Goal: Task Accomplishment & Management: Manage account settings

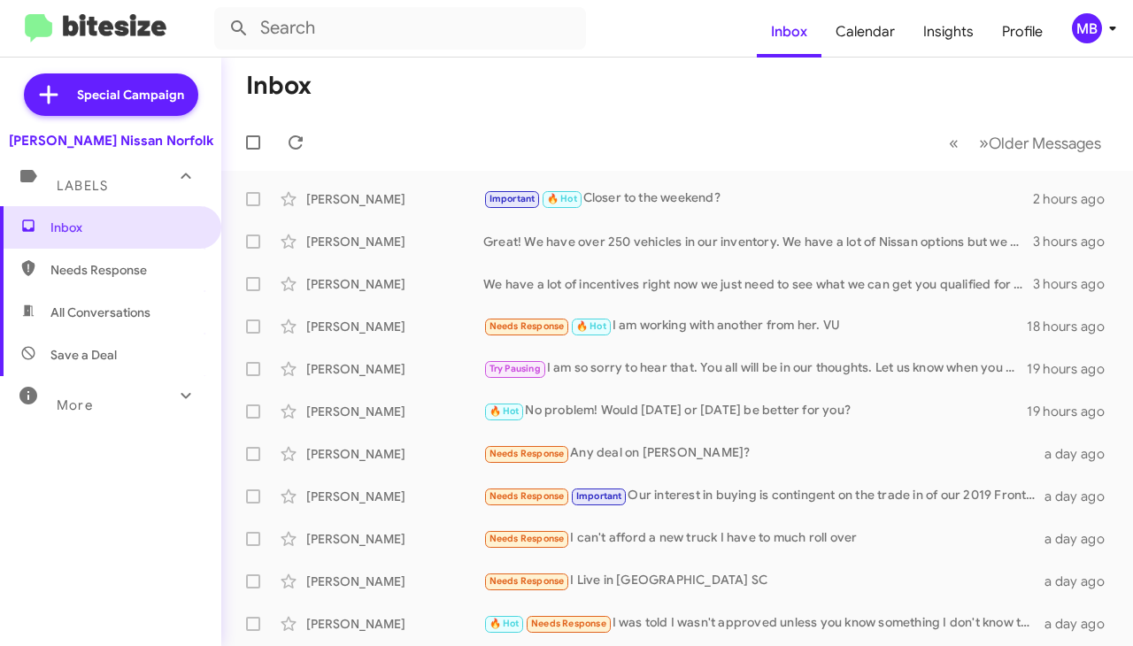
click at [131, 269] on span "Needs Response" at bounding box center [125, 270] width 150 height 18
type input "in:needs-response"
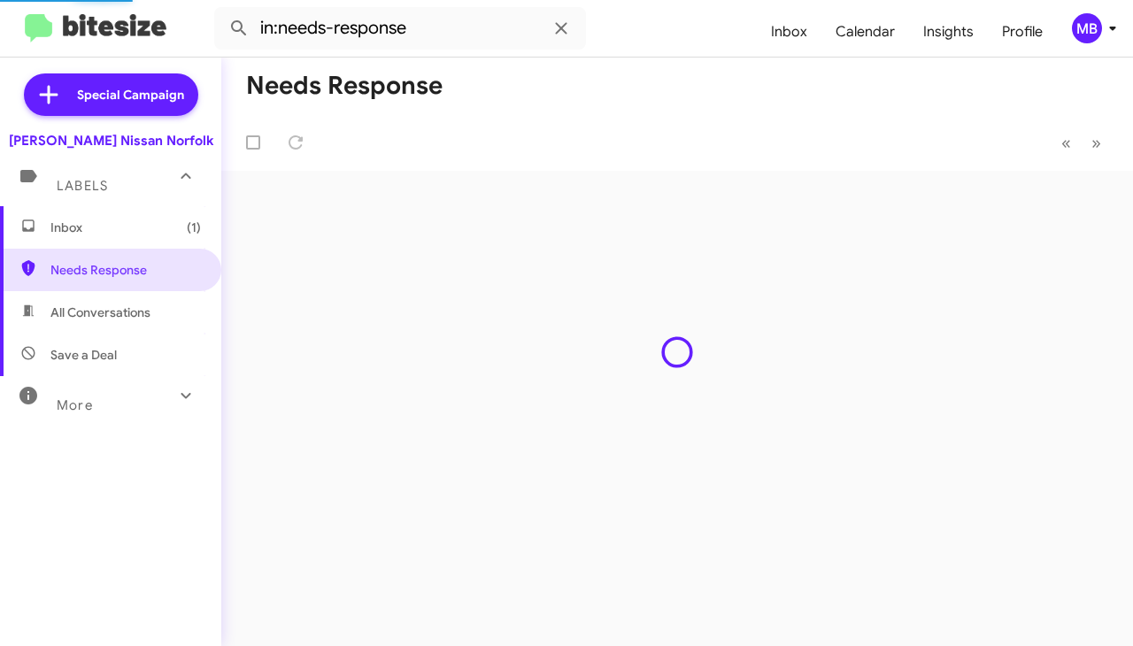
click at [144, 223] on span "Inbox (1)" at bounding box center [125, 228] width 150 height 18
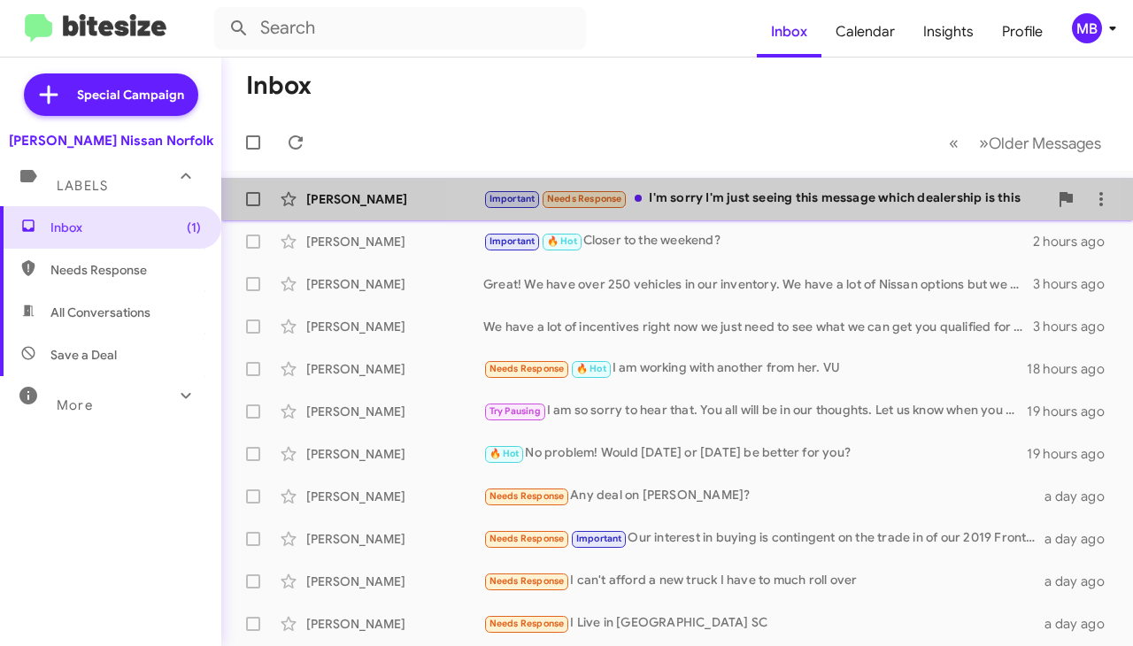
click at [710, 199] on div "Important Needs Response I'm sorry I'm just seeing this message which dealershi…" at bounding box center [765, 199] width 565 height 20
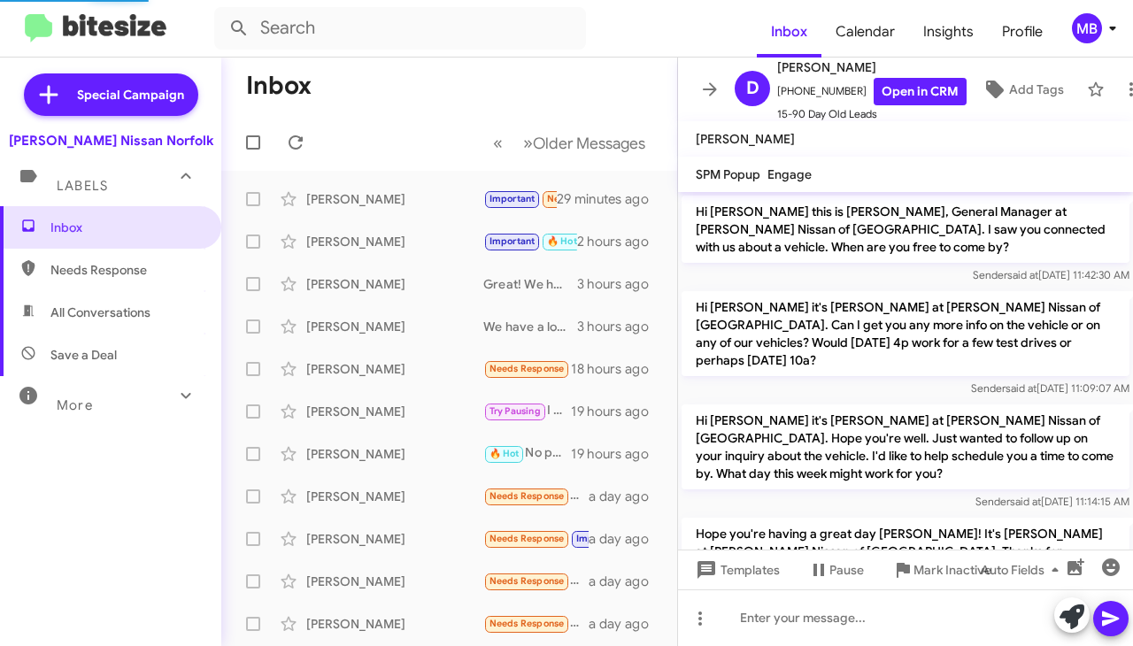
scroll to position [1479, 0]
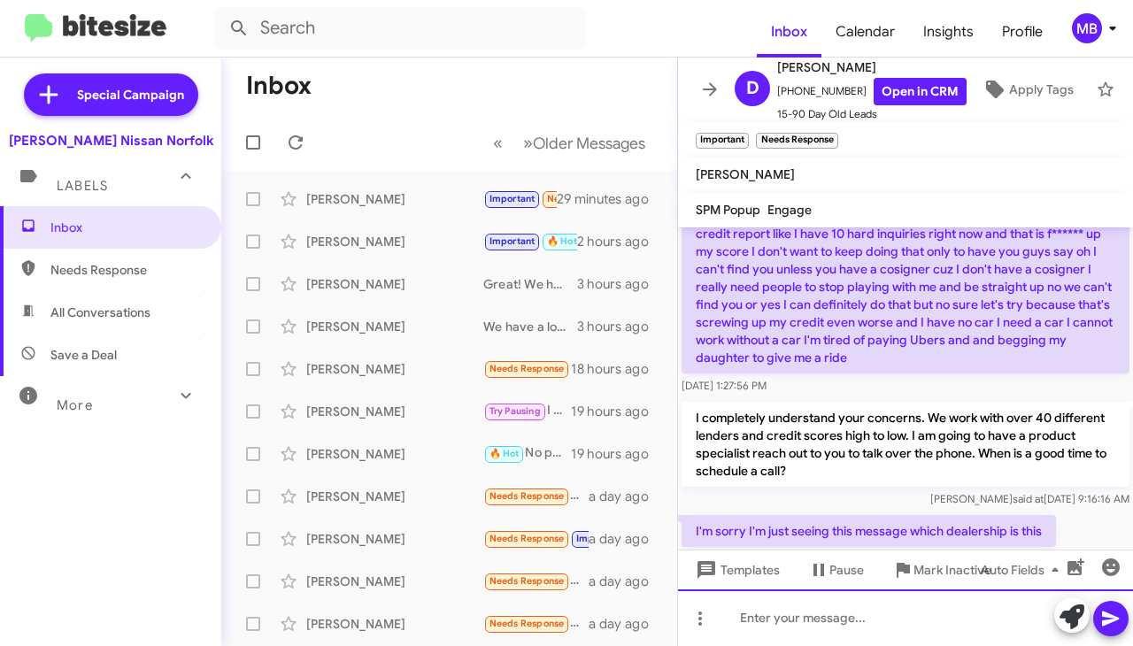
click at [883, 614] on div at bounding box center [905, 617] width 455 height 57
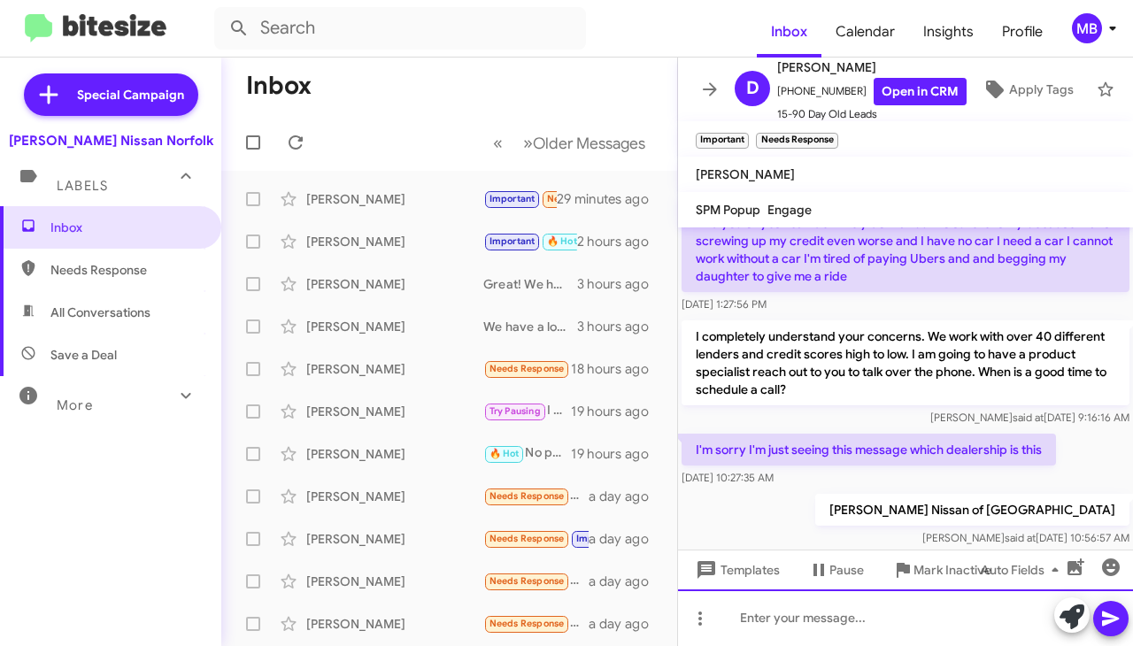
scroll to position [1579, 0]
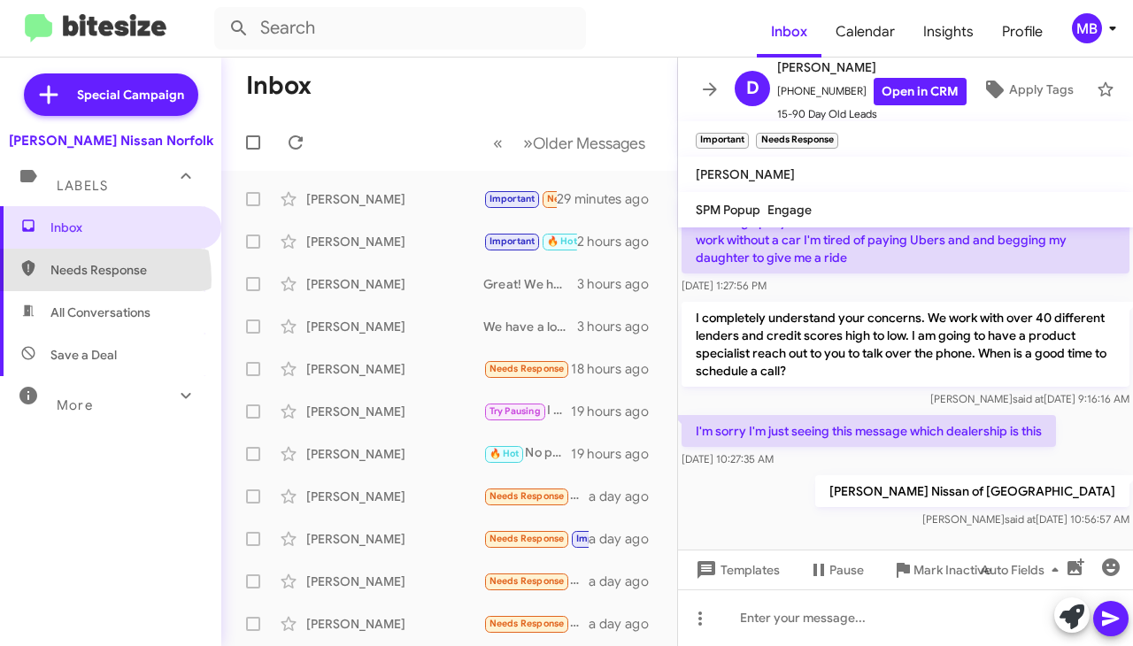
click at [74, 279] on span "Needs Response" at bounding box center [110, 270] width 221 height 42
type input "in:needs-response"
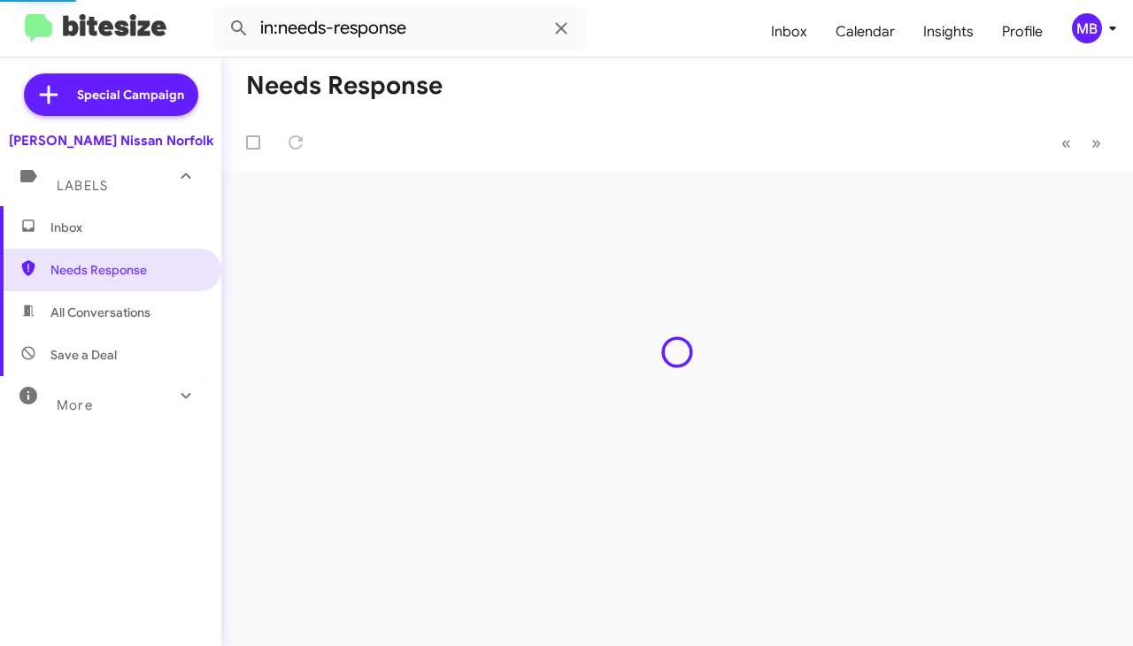
click at [88, 231] on span "Inbox" at bounding box center [125, 228] width 150 height 18
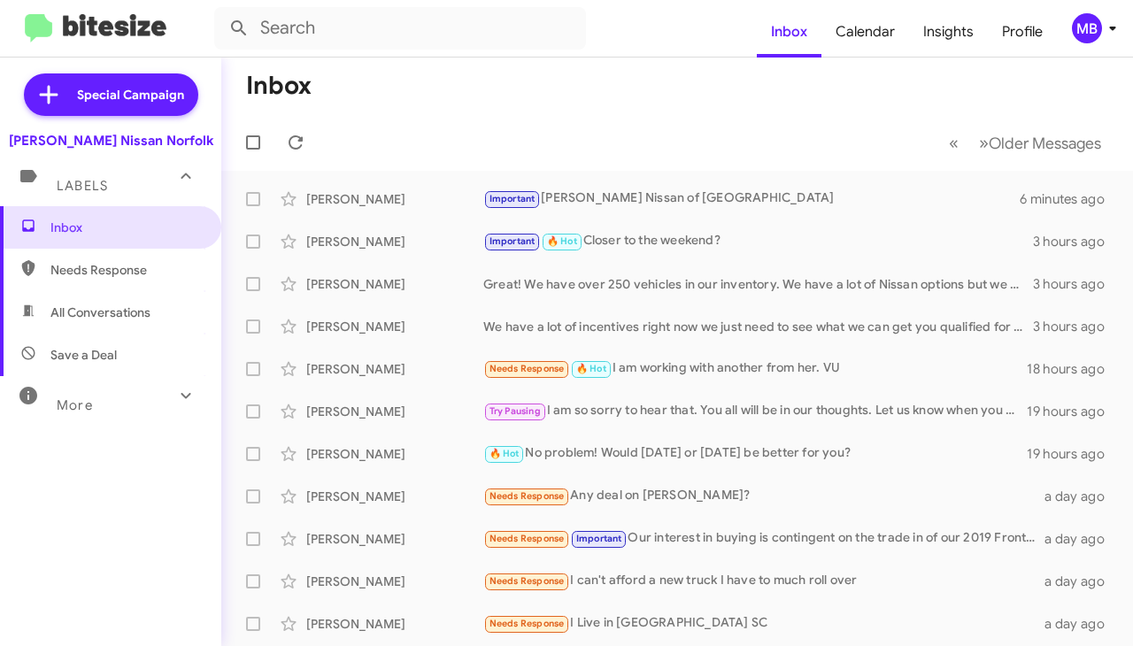
click at [84, 258] on span "Needs Response" at bounding box center [110, 270] width 221 height 42
type input "in:needs-response"
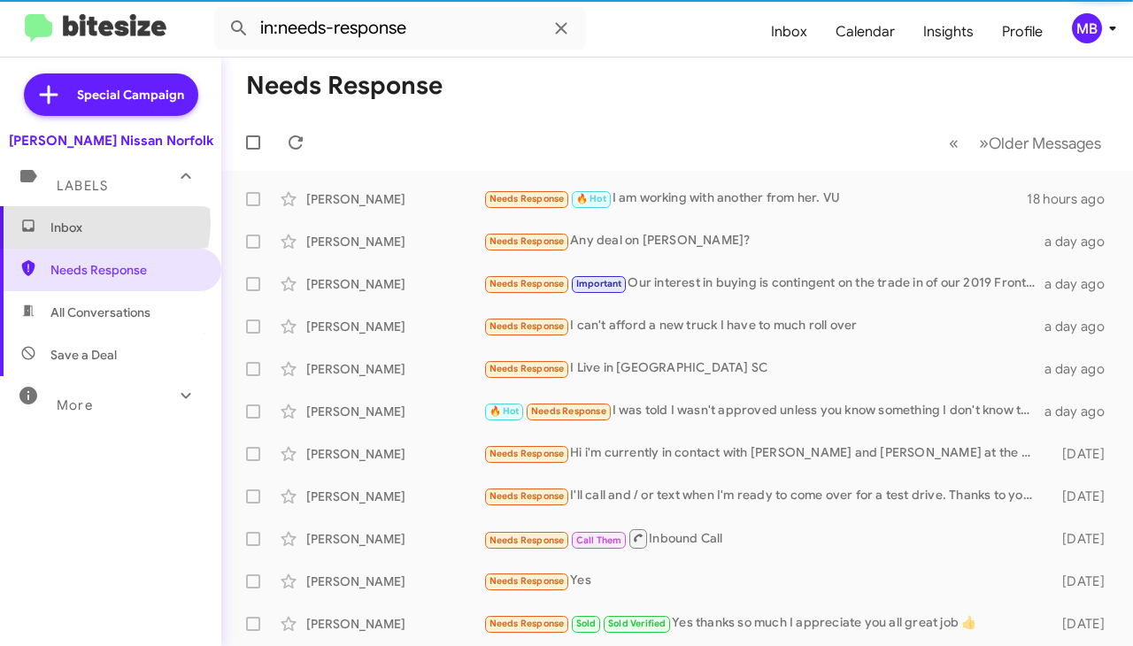
click at [87, 222] on span "Inbox" at bounding box center [125, 228] width 150 height 18
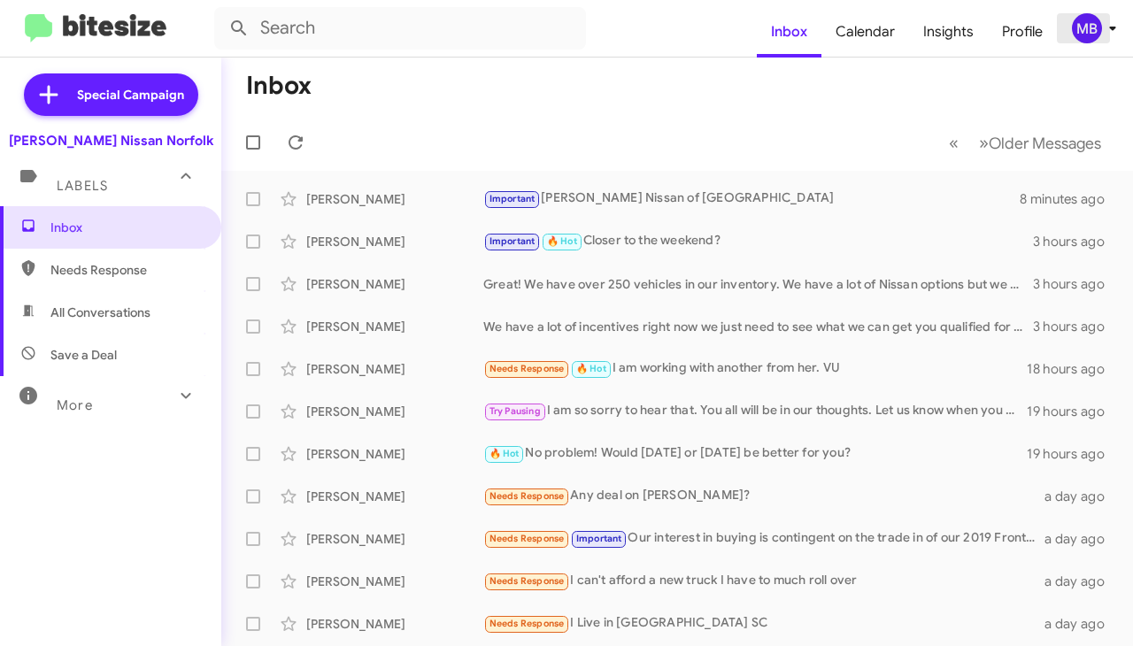
click at [1105, 40] on span "MB" at bounding box center [1097, 28] width 53 height 30
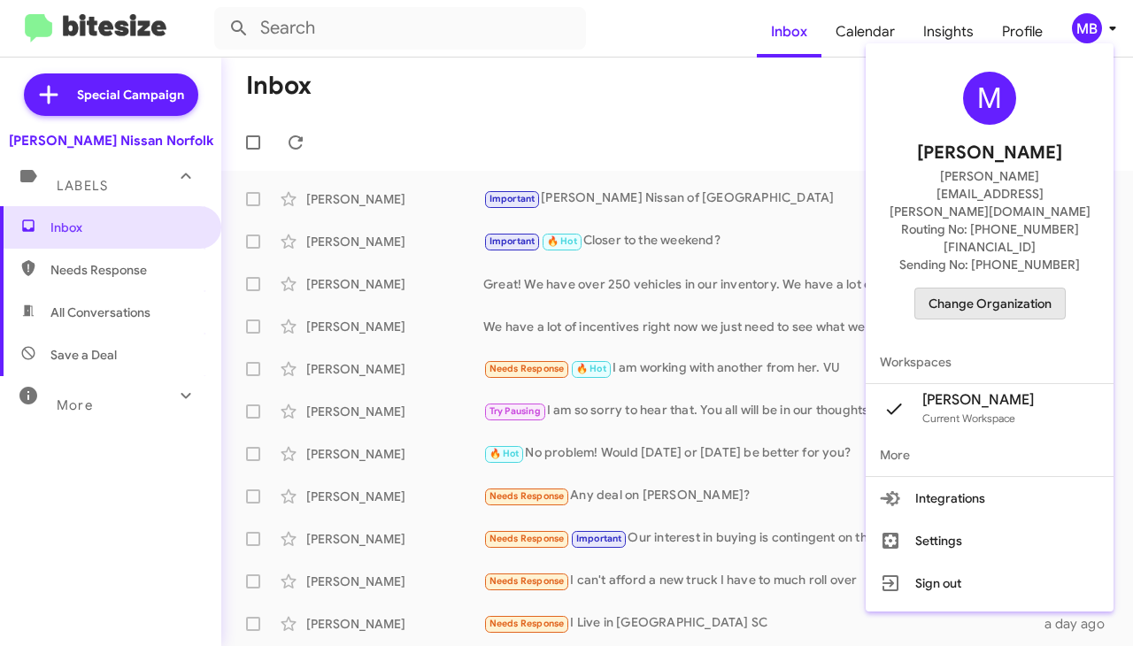
click at [994, 289] on span "Change Organization" at bounding box center [989, 304] width 123 height 30
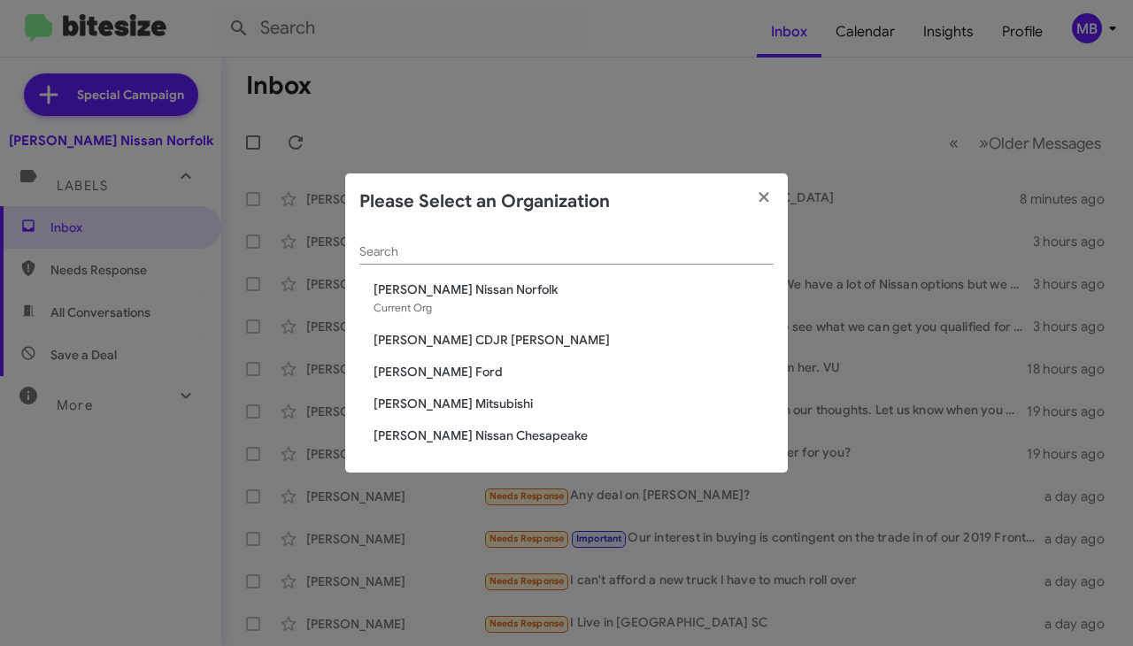
click at [461, 432] on span "Banister Nissan Chesapeake" at bounding box center [574, 436] width 400 height 18
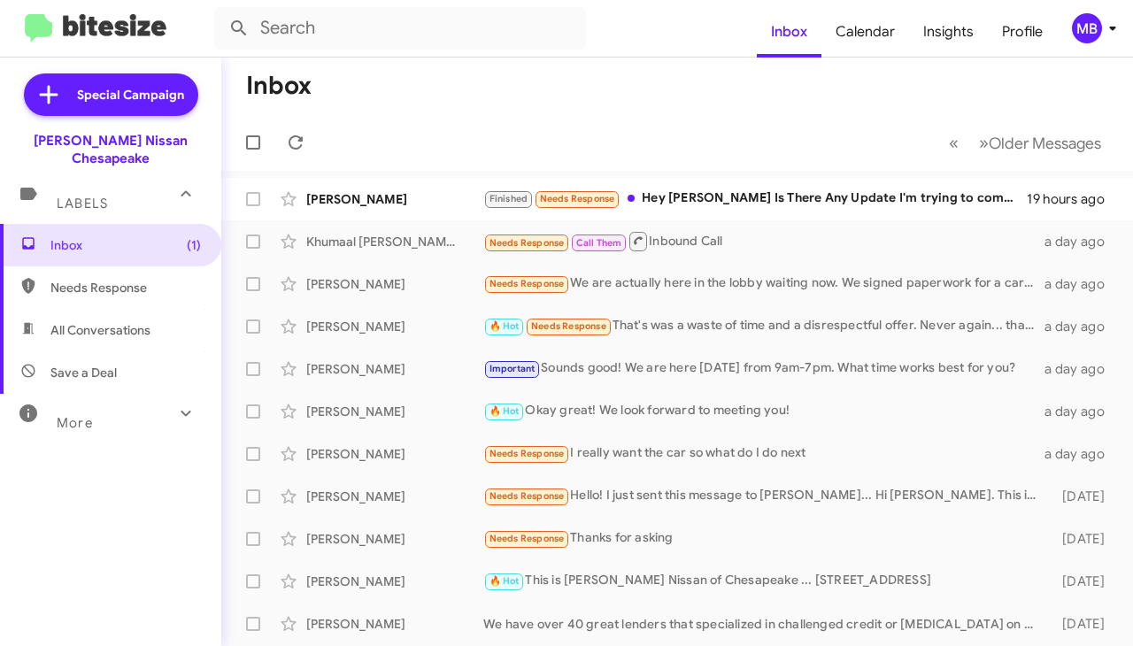
click at [1083, 24] on div "MB" at bounding box center [1087, 28] width 30 height 30
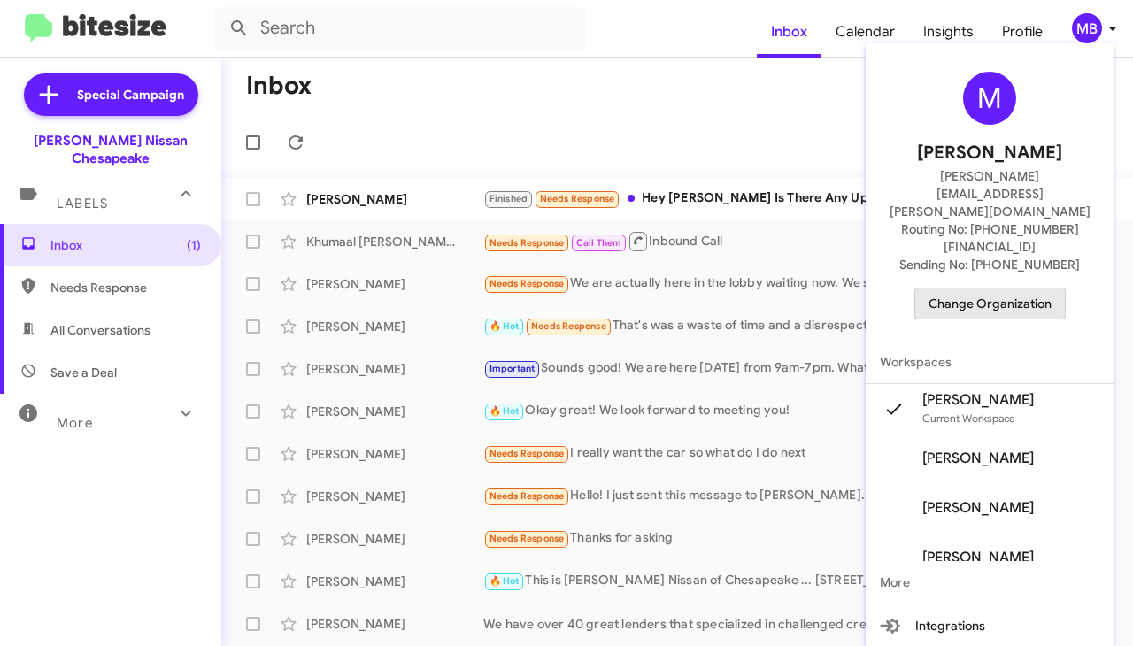
click at [1005, 289] on span "Change Organization" at bounding box center [989, 304] width 123 height 30
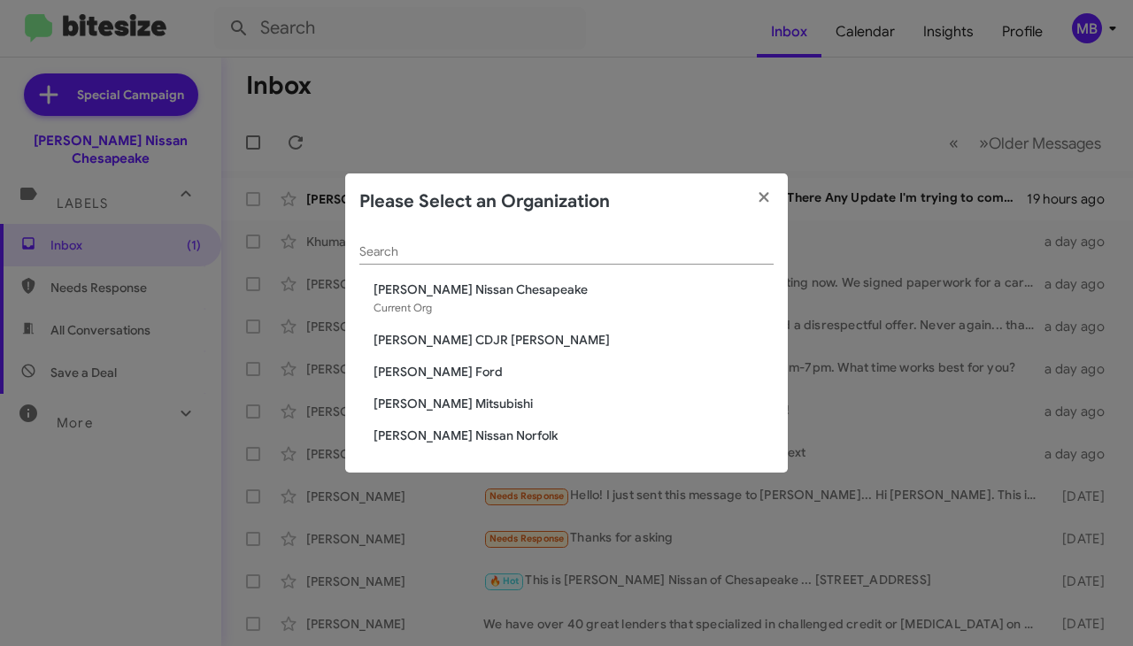
click at [482, 343] on span "Banister CDJR Hampton" at bounding box center [574, 340] width 400 height 18
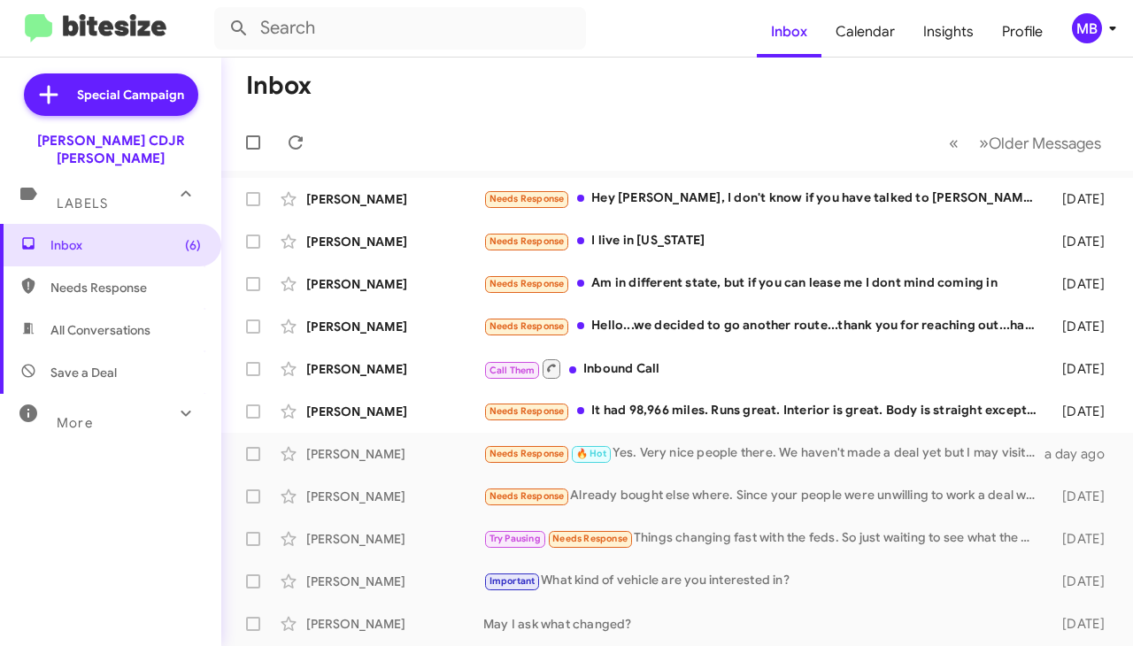
click at [1072, 29] on div "MB" at bounding box center [1087, 28] width 30 height 30
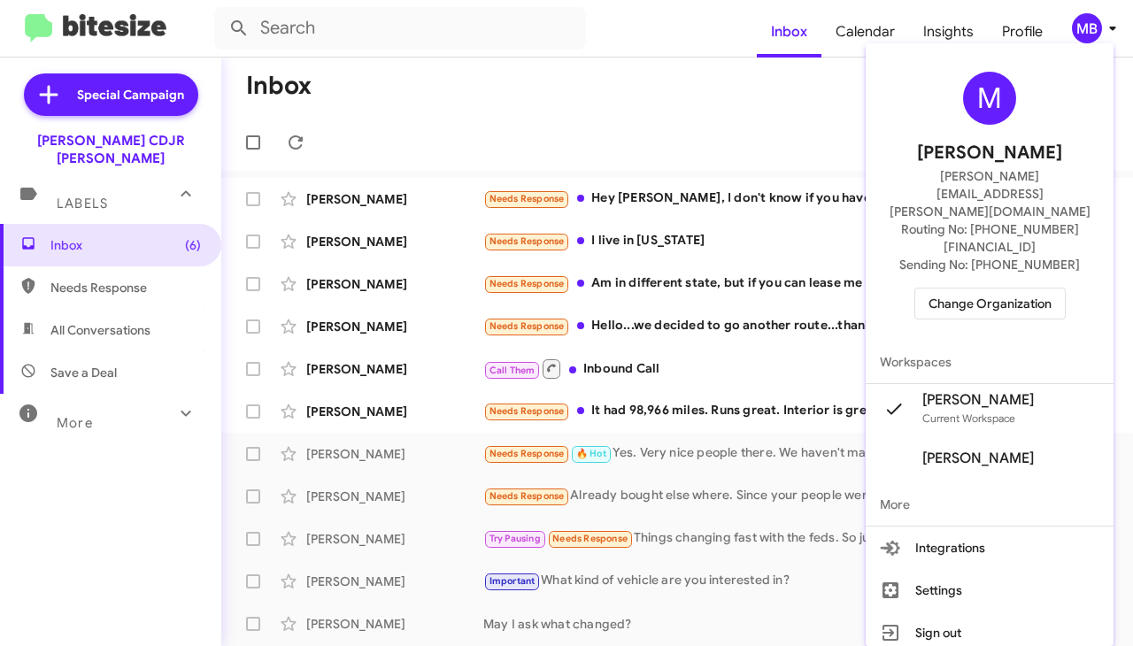
click at [1001, 289] on span "Change Organization" at bounding box center [989, 304] width 123 height 30
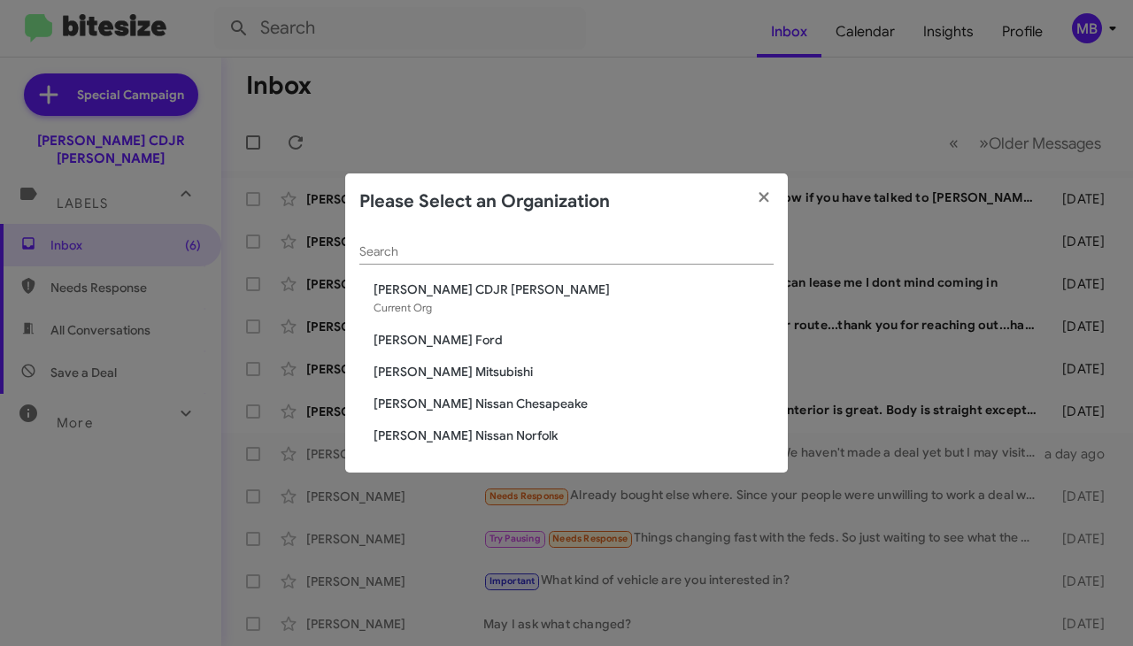
click at [490, 373] on span "Banister Mitsubishi" at bounding box center [574, 372] width 400 height 18
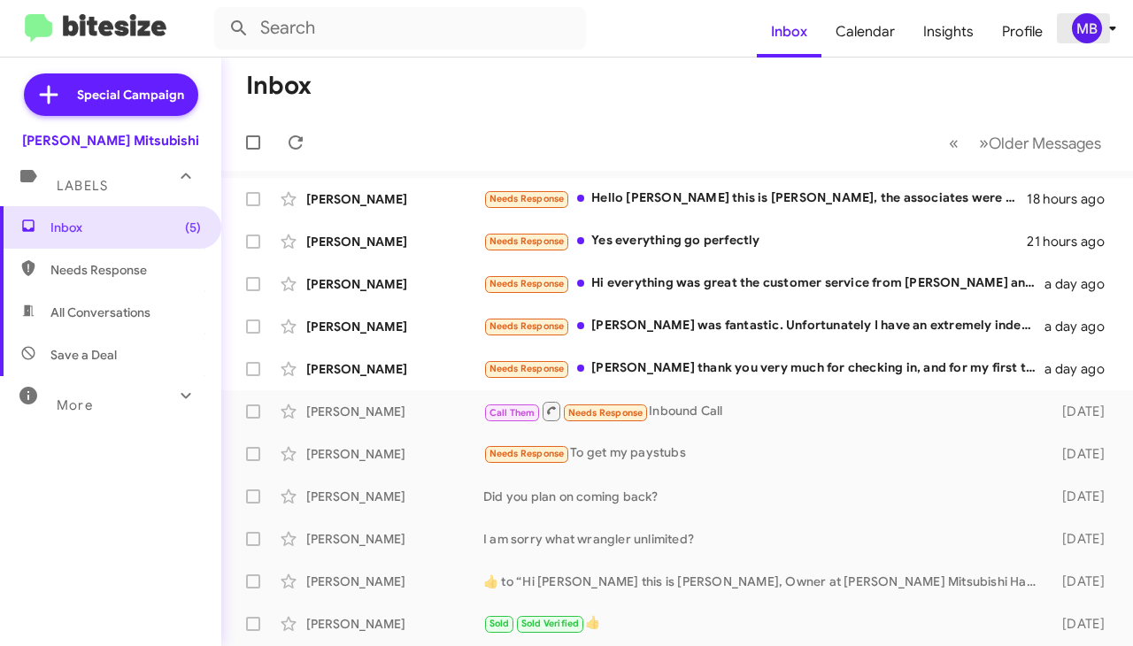
click at [1088, 29] on div "MB" at bounding box center [1087, 28] width 30 height 30
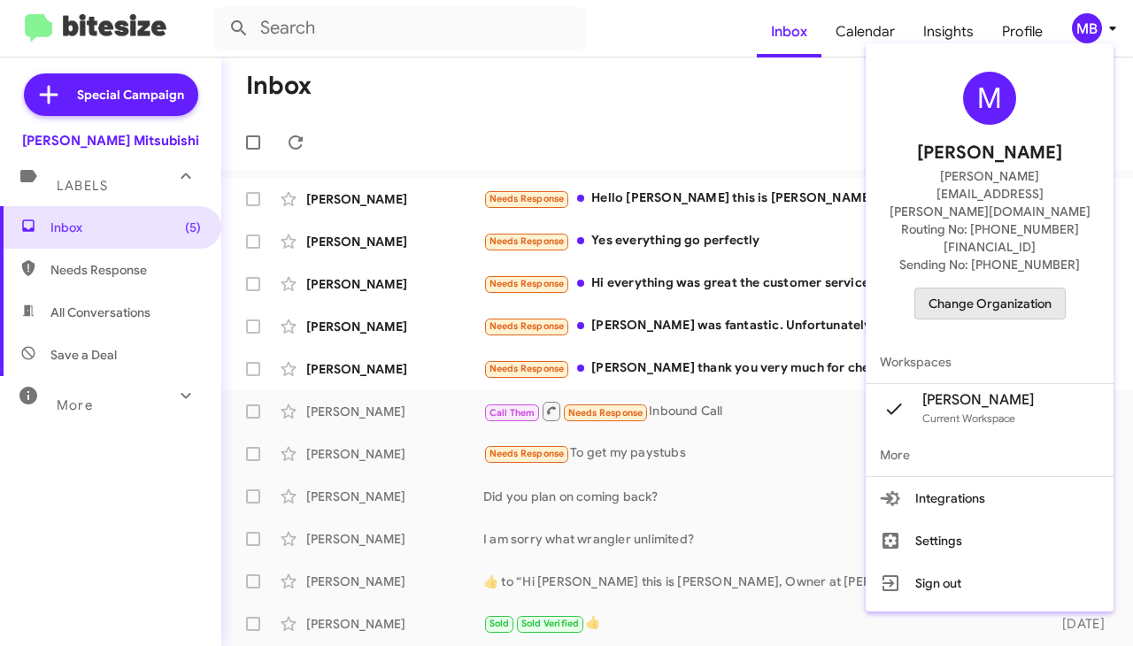
click at [997, 289] on span "Change Organization" at bounding box center [989, 304] width 123 height 30
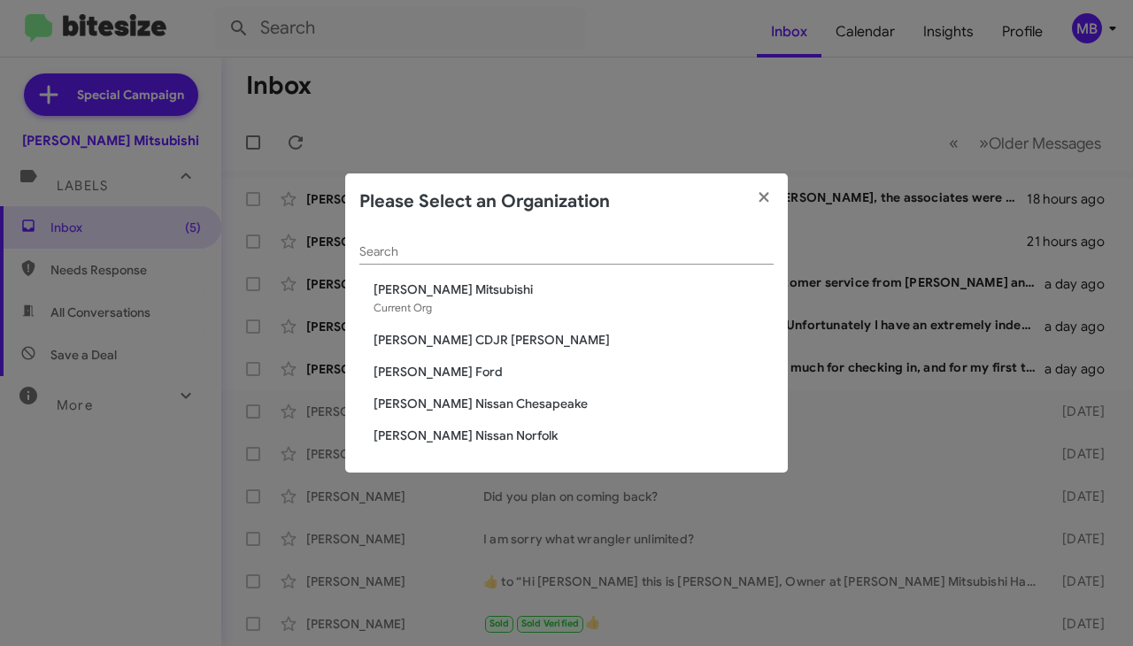
click at [483, 427] on span "[PERSON_NAME] Nissan Norfolk" at bounding box center [574, 436] width 400 height 18
